Goal: Information Seeking & Learning: Understand process/instructions

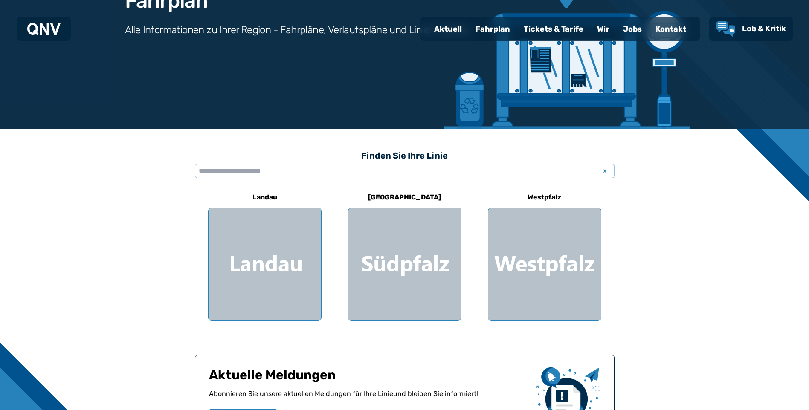
scroll to position [142, 0]
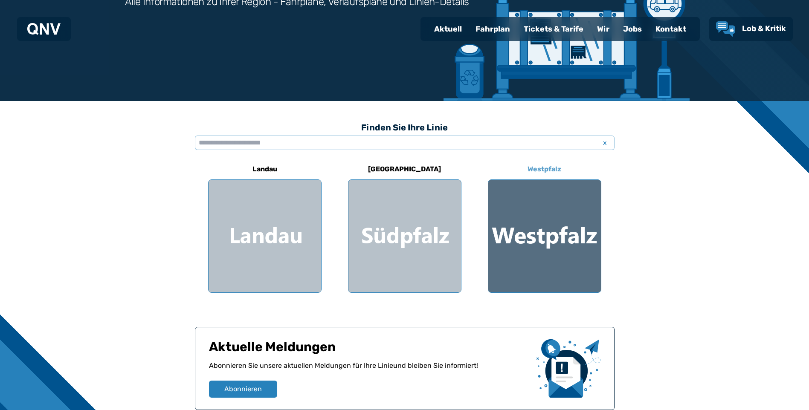
click at [533, 275] on div at bounding box center [544, 236] width 113 height 113
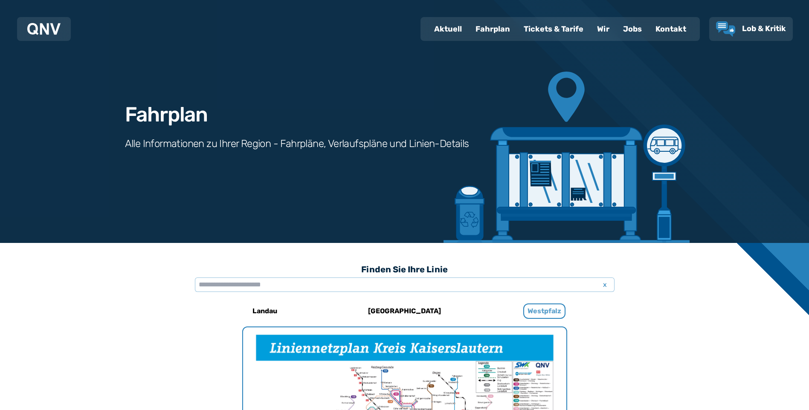
scroll to position [263, 0]
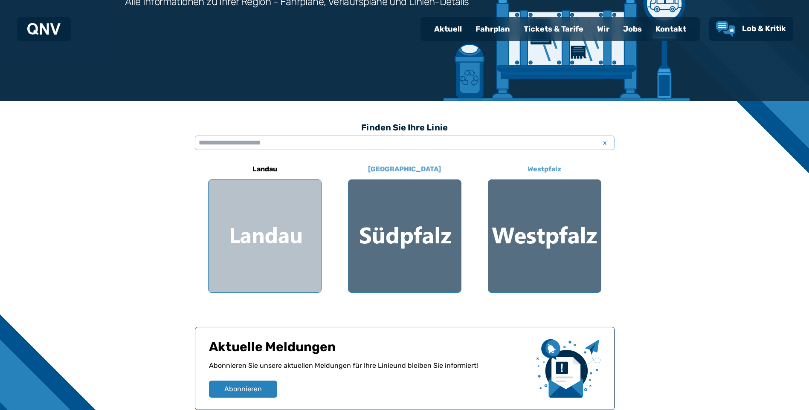
click at [409, 239] on div at bounding box center [404, 236] width 113 height 113
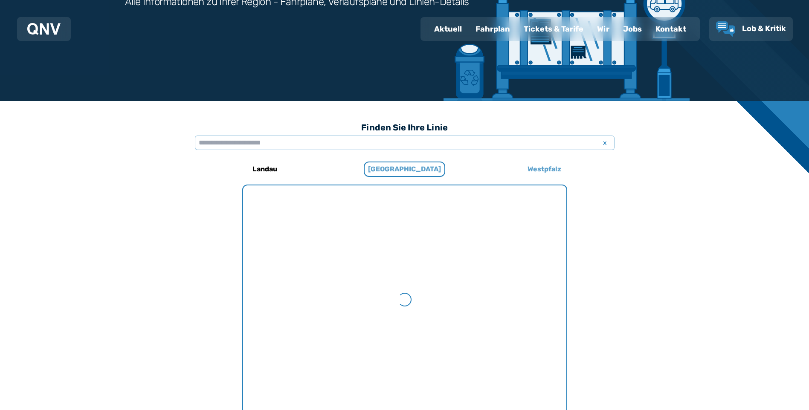
scroll to position [263, 0]
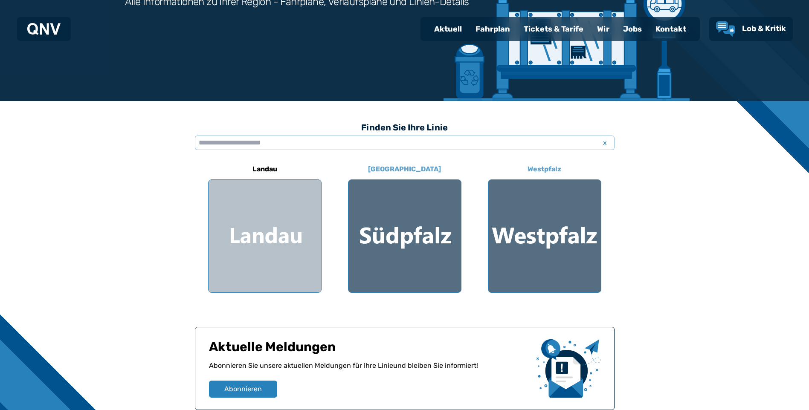
scroll to position [199, 0]
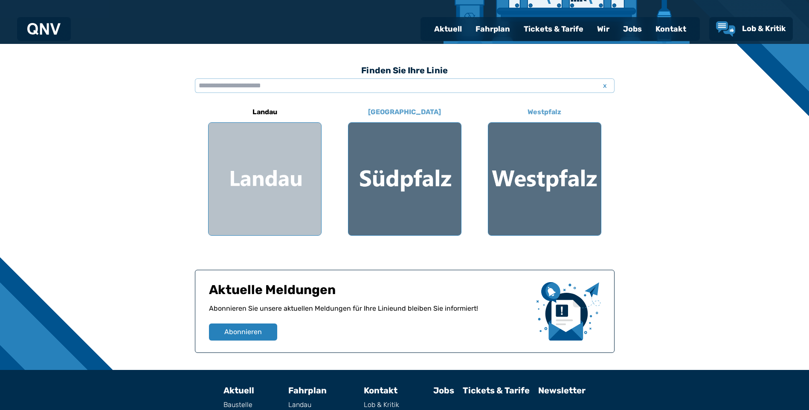
click at [386, 164] on div at bounding box center [404, 179] width 113 height 113
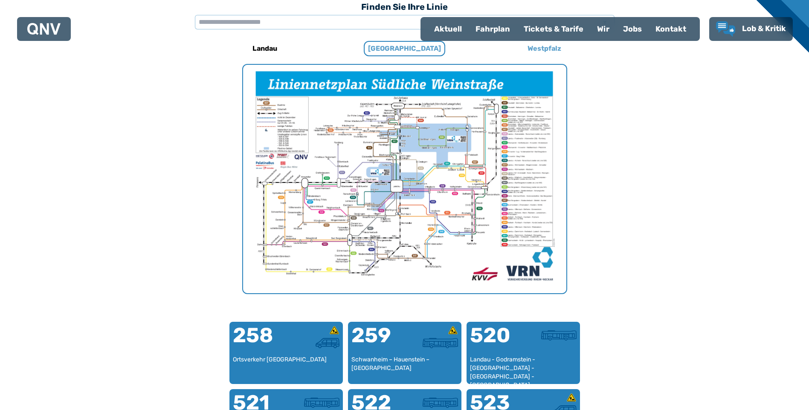
scroll to position [149, 0]
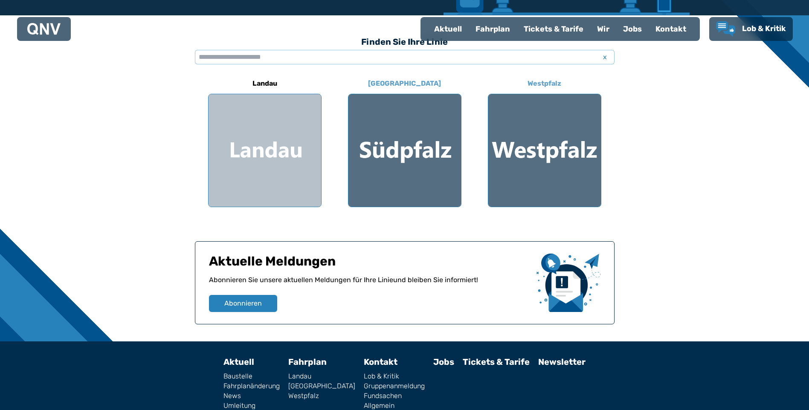
scroll to position [199, 0]
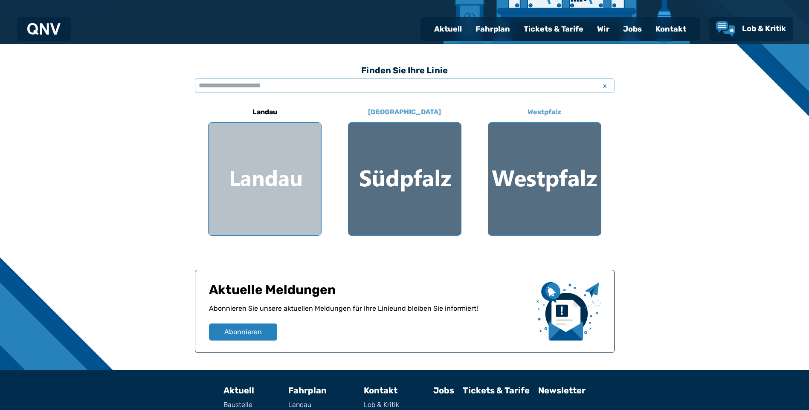
click at [509, 200] on div at bounding box center [544, 179] width 113 height 113
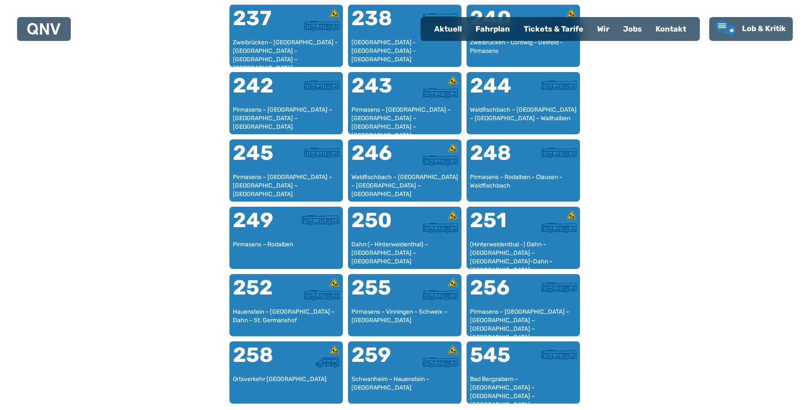
scroll to position [1030, 0]
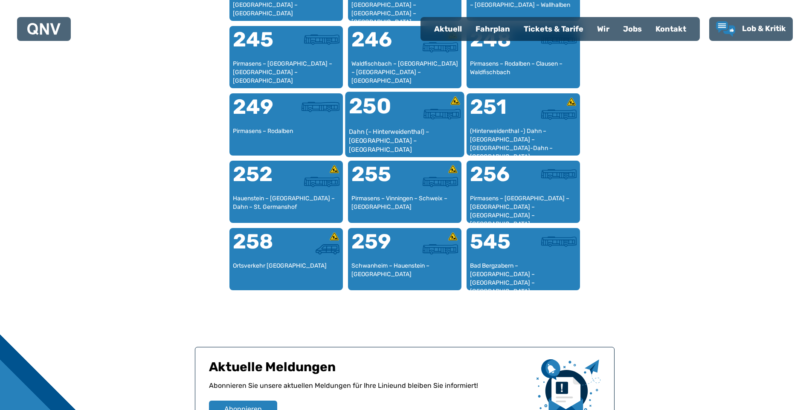
click at [379, 130] on div "Dahn (– Hinterweidenthal) – [GEOGRAPHIC_DATA] – [GEOGRAPHIC_DATA]" at bounding box center [404, 141] width 112 height 26
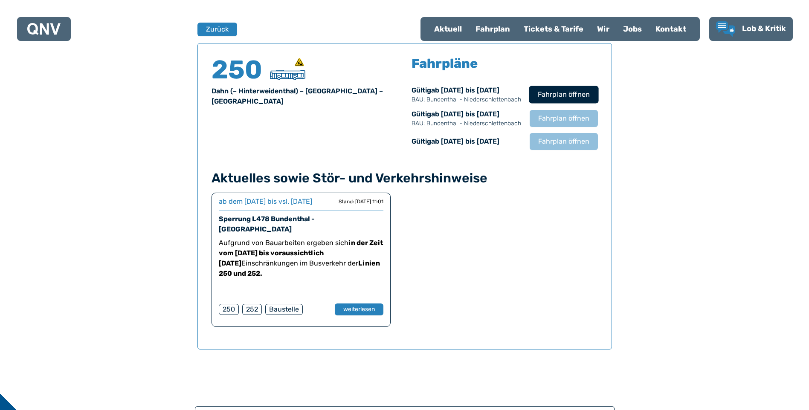
click at [556, 93] on span "Fahrplan öffnen" at bounding box center [563, 95] width 52 height 10
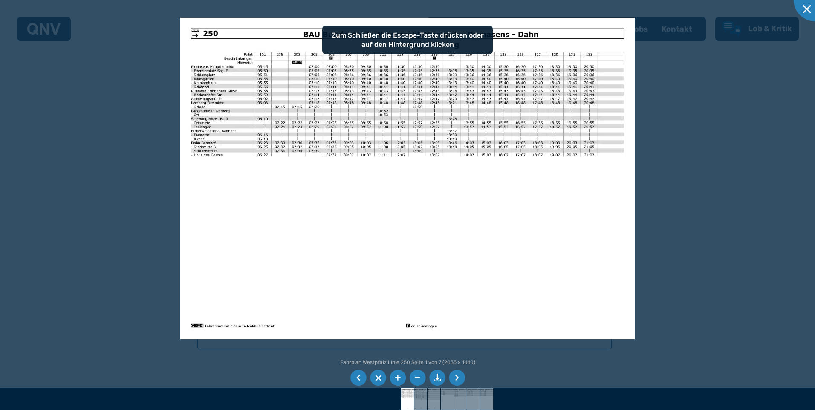
click at [743, 142] on div at bounding box center [407, 205] width 815 height 410
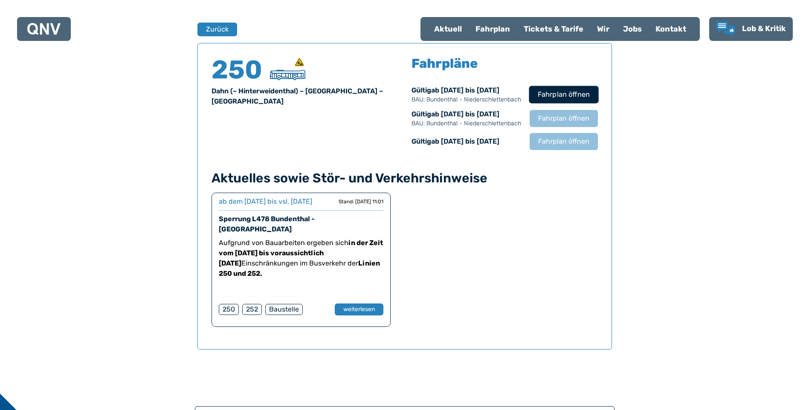
click at [549, 97] on span "Fahrplan öffnen" at bounding box center [563, 95] width 52 height 10
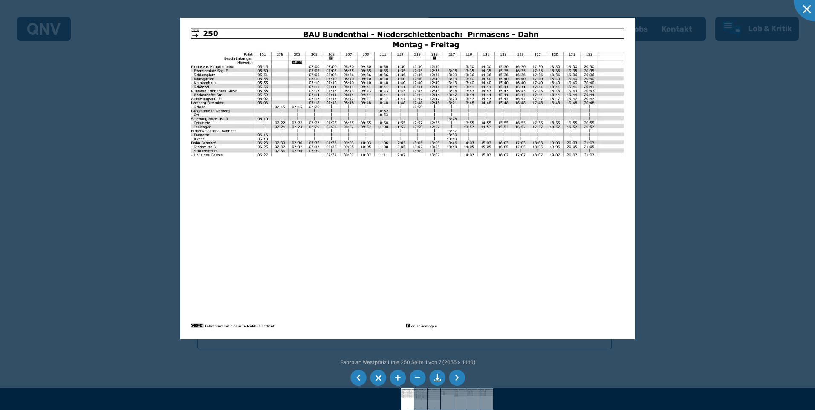
click at [518, 199] on img at bounding box center [407, 179] width 455 height 322
click at [519, 199] on img at bounding box center [407, 179] width 455 height 322
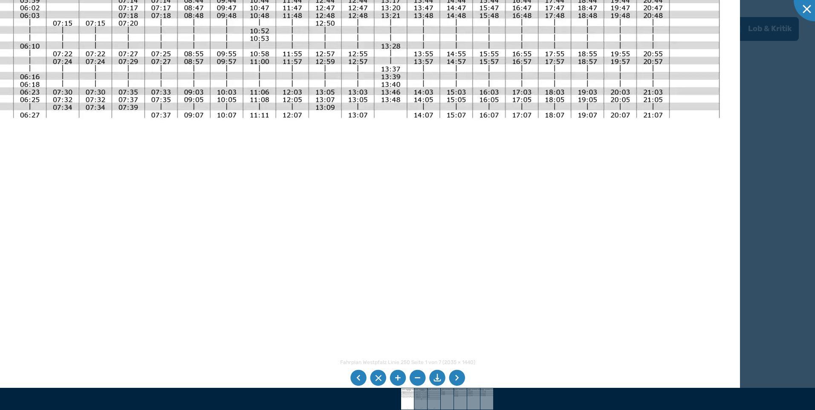
click at [412, 378] on li at bounding box center [417, 378] width 16 height 16
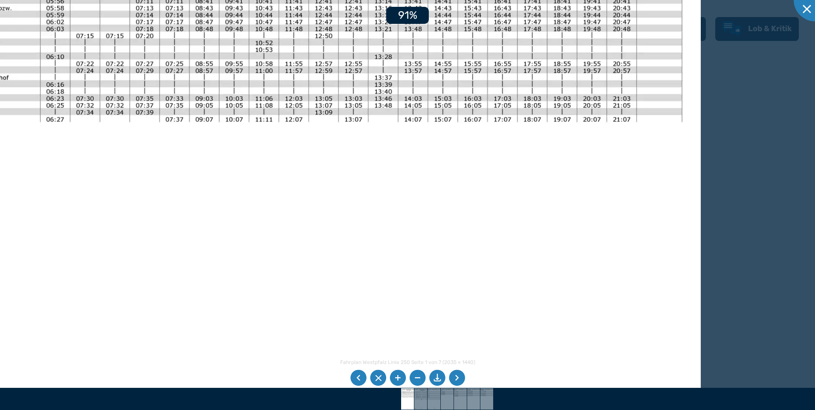
click at [423, 379] on li at bounding box center [417, 378] width 16 height 16
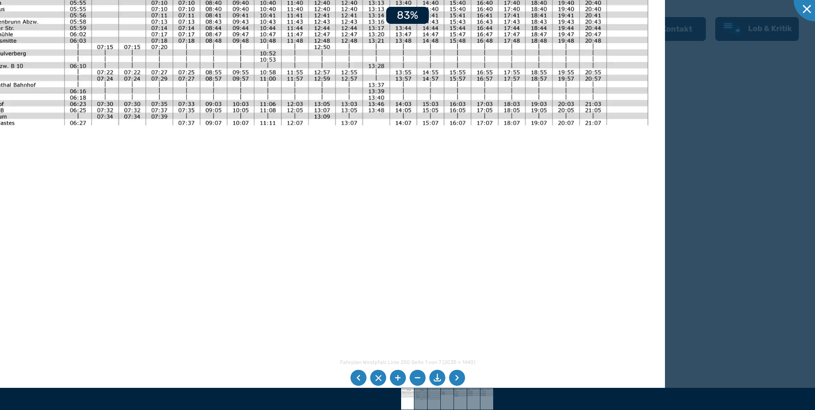
click at [423, 379] on li at bounding box center [417, 378] width 16 height 16
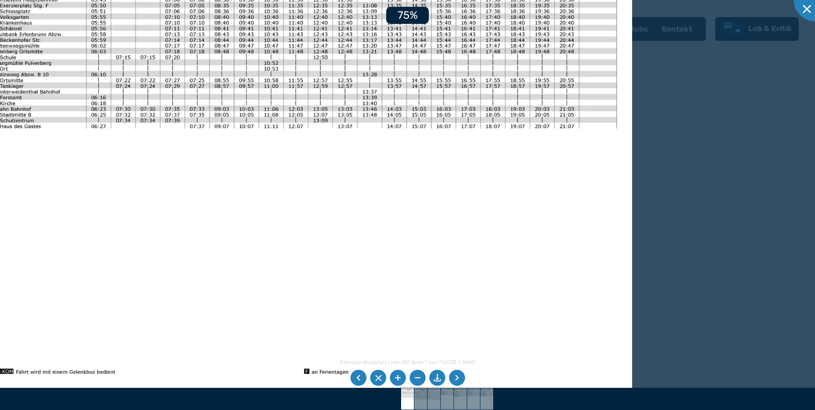
click at [423, 379] on li at bounding box center [417, 378] width 16 height 16
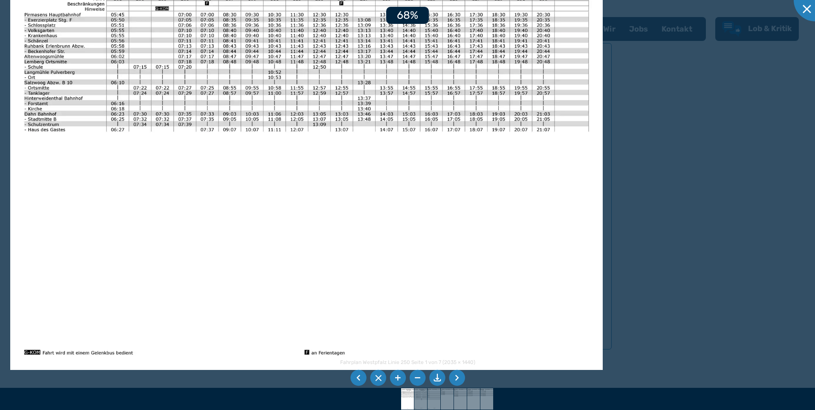
click at [423, 379] on li at bounding box center [417, 378] width 16 height 16
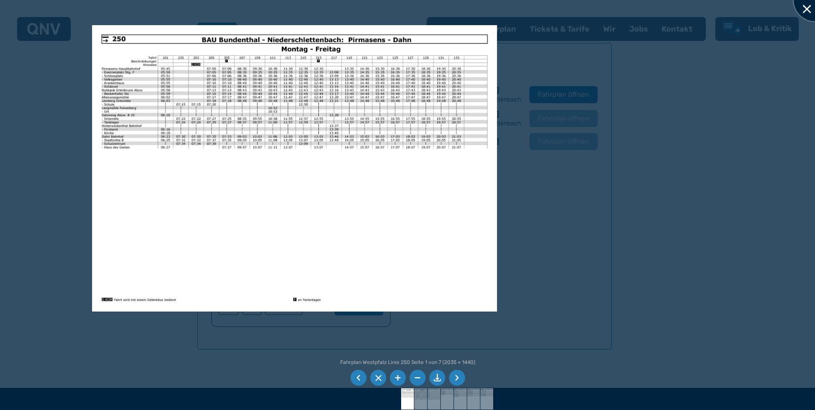
click at [809, 7] on div at bounding box center [815, 0] width 43 height 43
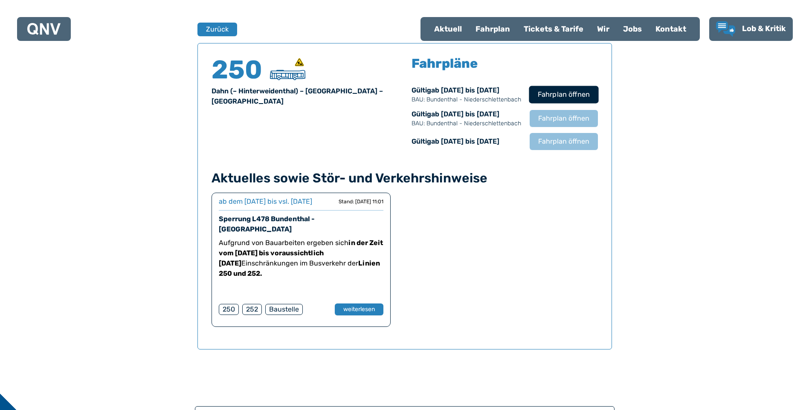
click at [566, 96] on span "Fahrplan öffnen" at bounding box center [563, 95] width 52 height 10
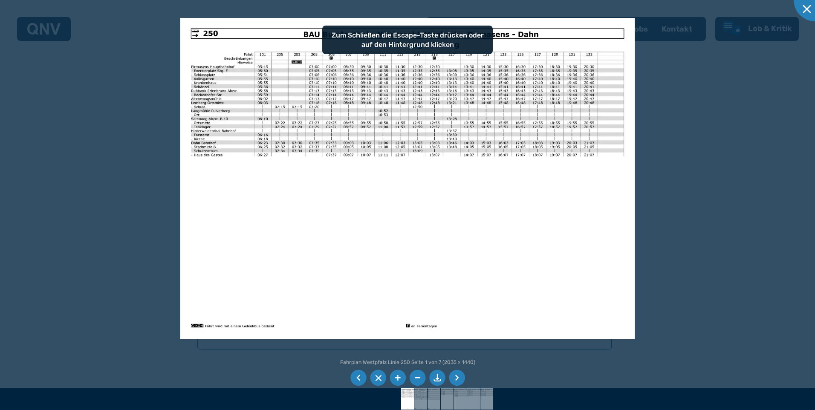
click at [458, 380] on li at bounding box center [457, 378] width 16 height 16
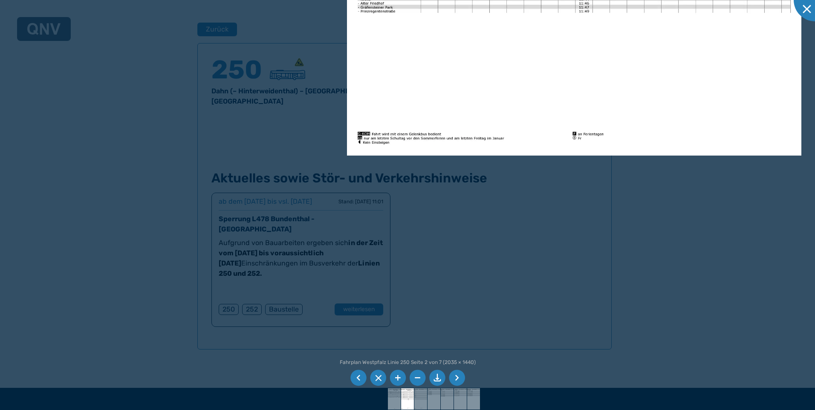
click at [809, 125] on div at bounding box center [407, 205] width 815 height 410
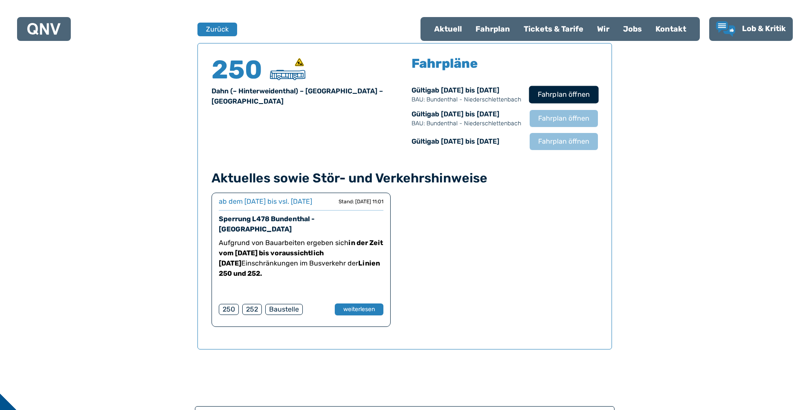
click at [584, 94] on span "Fahrplan öffnen" at bounding box center [563, 95] width 52 height 10
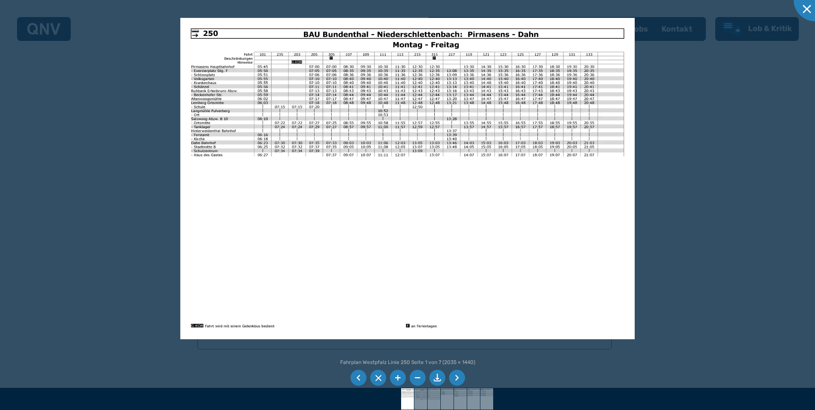
click at [461, 377] on li at bounding box center [457, 378] width 16 height 16
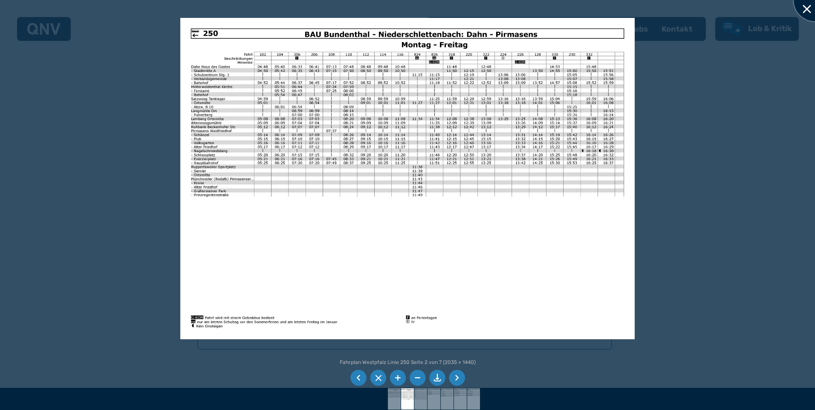
click at [801, 3] on div at bounding box center [815, 0] width 43 height 43
